Goal: Task Accomplishment & Management: Use online tool/utility

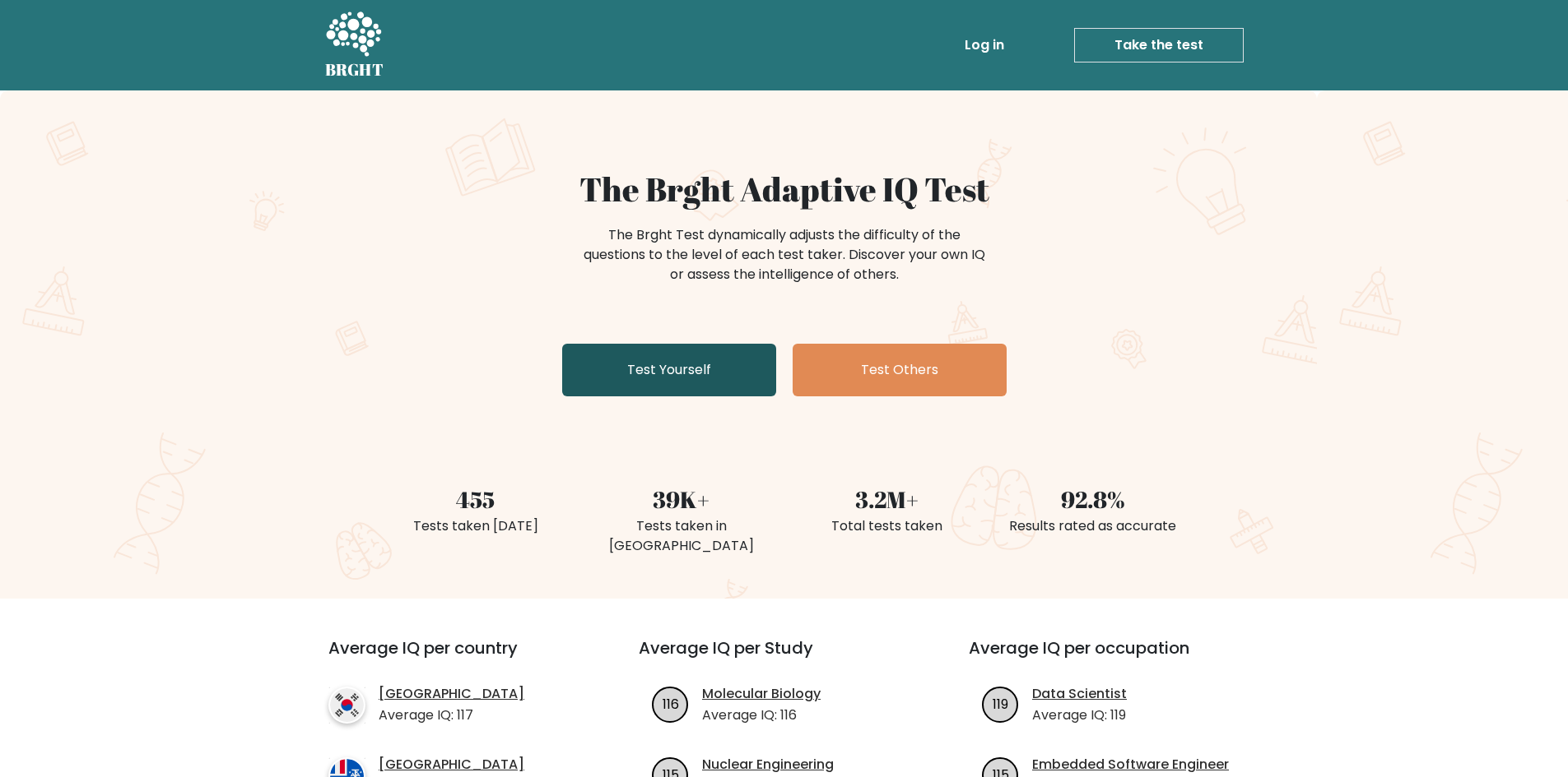
click at [692, 347] on link "Test Yourself" at bounding box center [669, 369] width 214 height 53
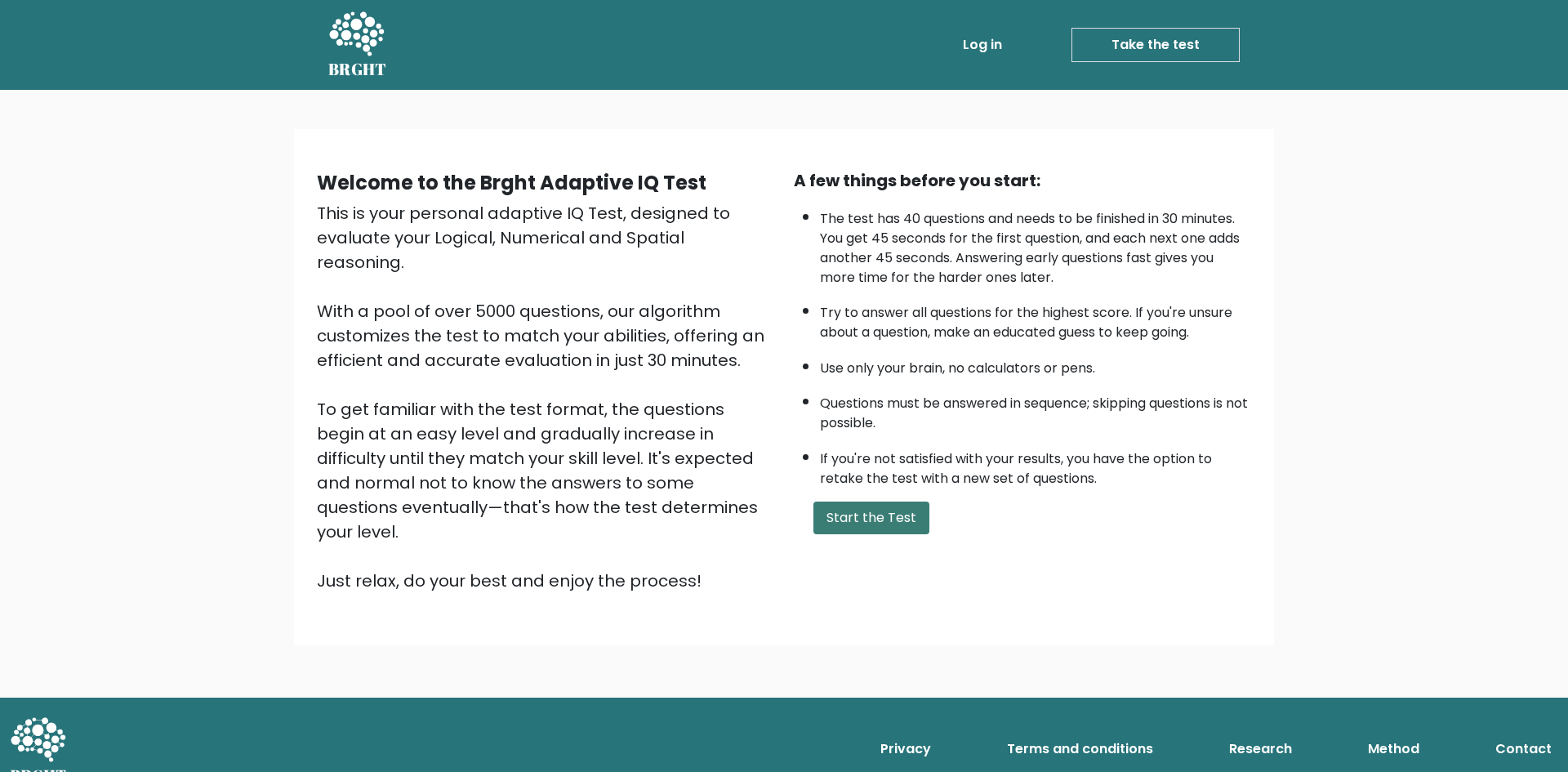
click at [863, 520] on button "Start the Test" at bounding box center [872, 518] width 116 height 32
click at [855, 531] on button "Start the Test" at bounding box center [872, 518] width 116 height 32
click at [874, 521] on button "Start the Test" at bounding box center [872, 518] width 116 height 32
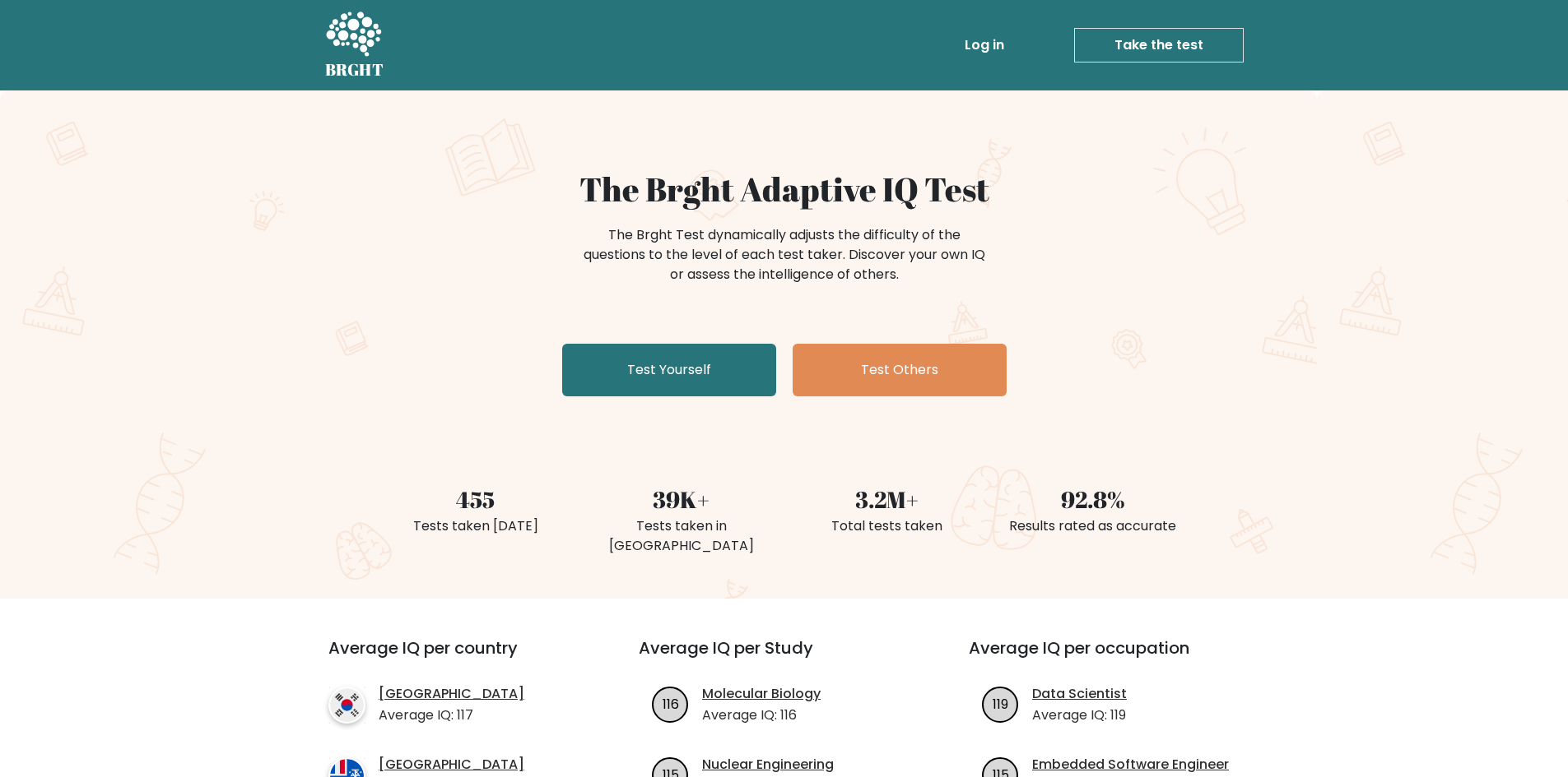
click at [703, 408] on div "The Brght Adaptive IQ Test The Brght Test dynamically adjusts the difficulty of…" at bounding box center [784, 344] width 1568 height 508
click at [702, 391] on link "Test Yourself" at bounding box center [669, 369] width 214 height 53
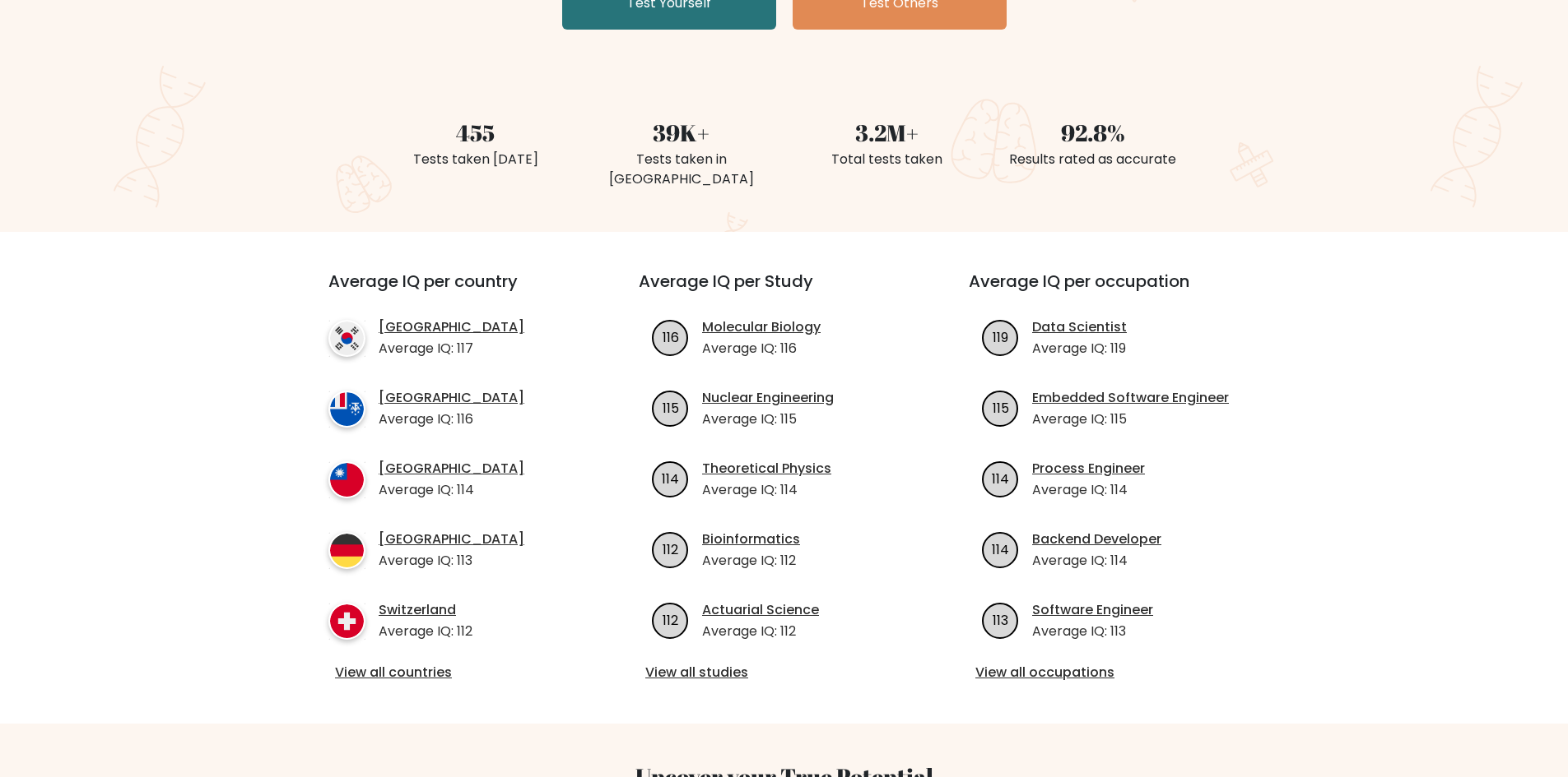
scroll to position [412, 0]
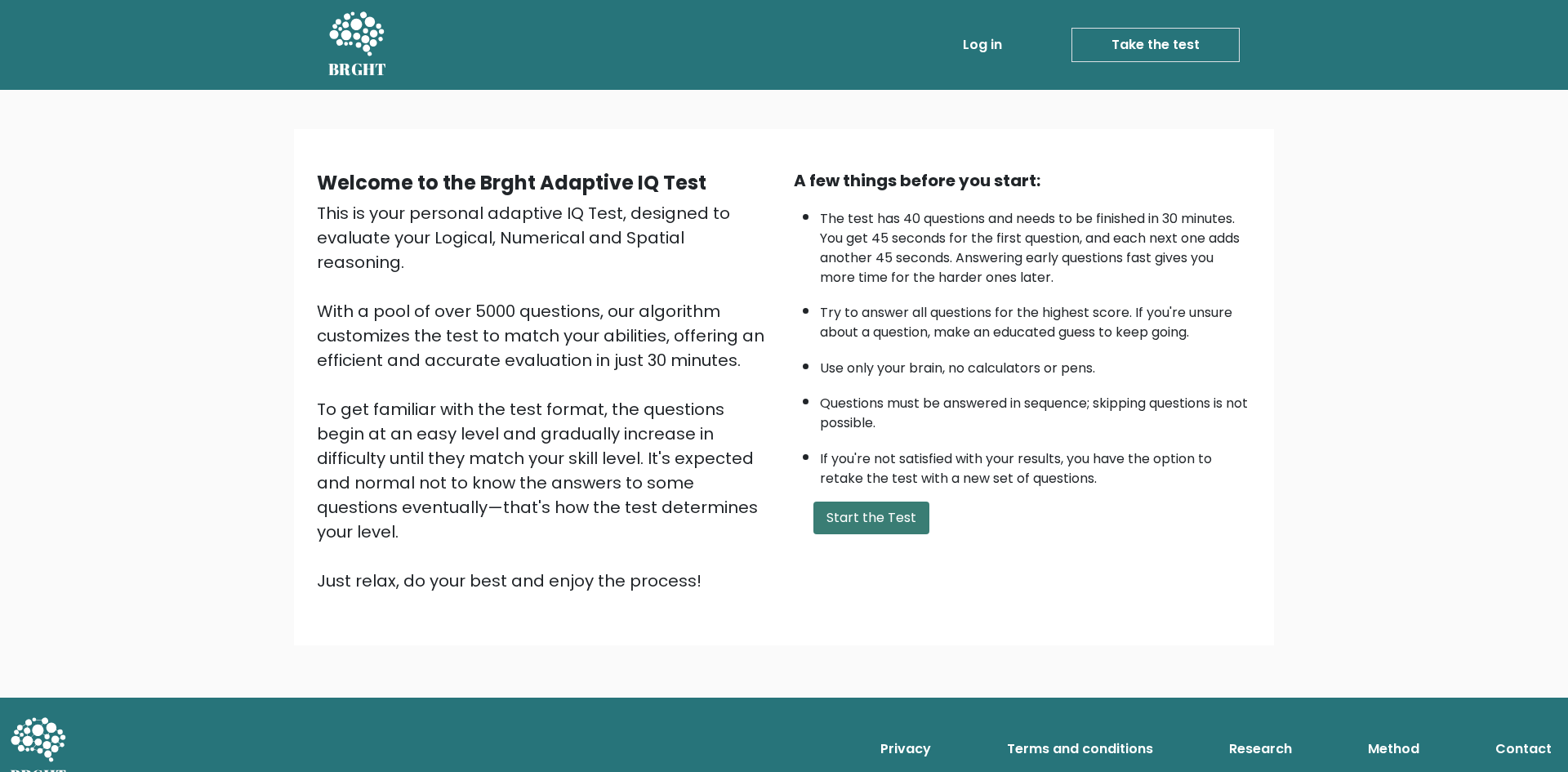
drag, startPoint x: 857, startPoint y: 548, endPoint x: 862, endPoint y: 514, distance: 34.4
click at [857, 549] on div "Welcome to the Brght Adaptive IQ Test This is your personal adaptive IQ Test, d…" at bounding box center [784, 388] width 955 height 438
click at [862, 514] on button "Start the Test" at bounding box center [872, 518] width 116 height 32
